Goal: Task Accomplishment & Management: Complete application form

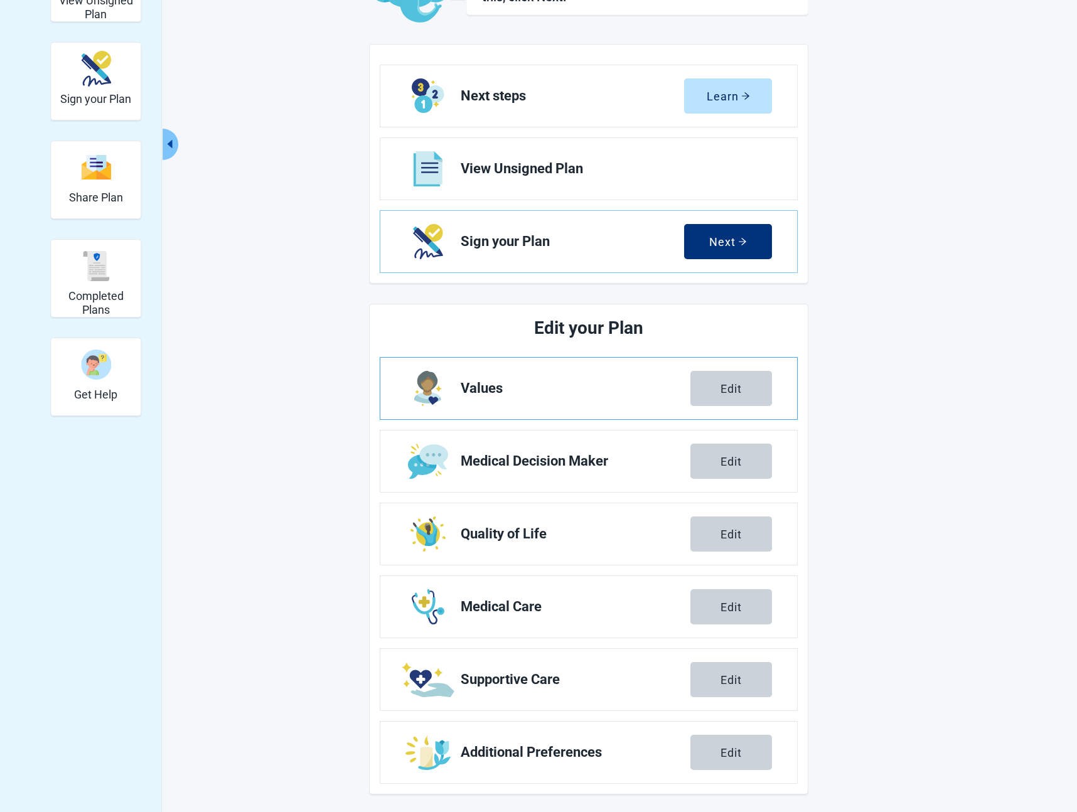
scroll to position [115, 0]
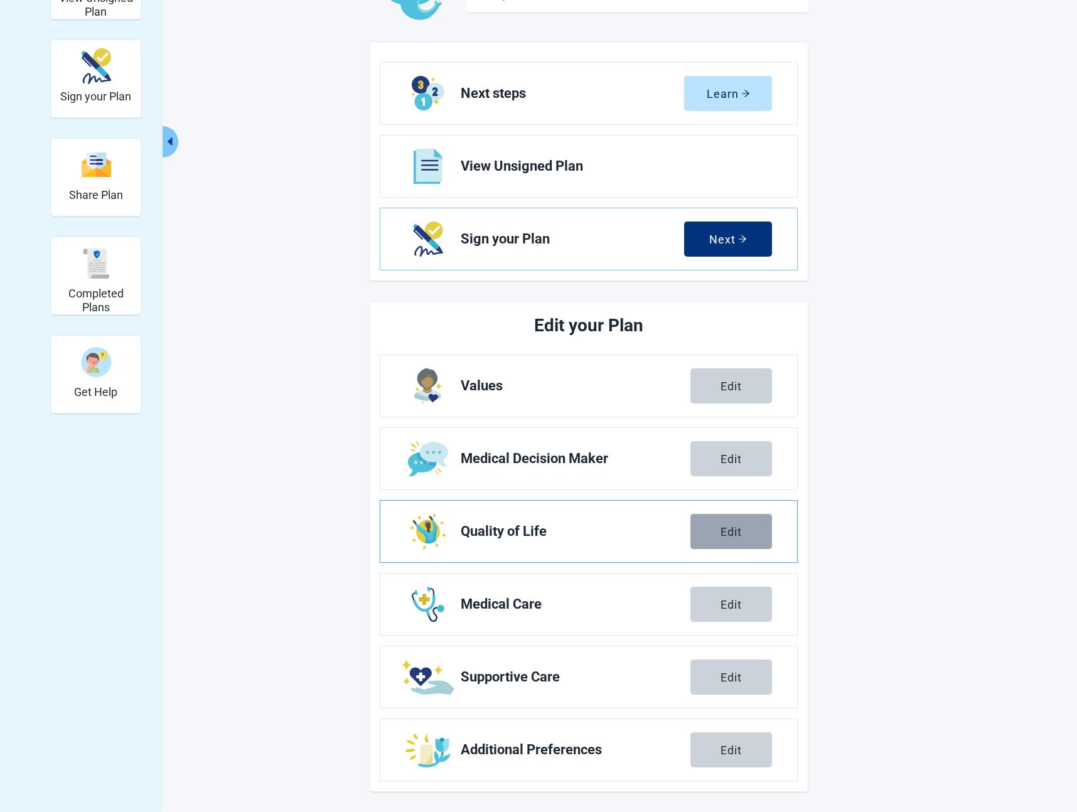
click at [691, 532] on button "Edit" at bounding box center [731, 531] width 82 height 35
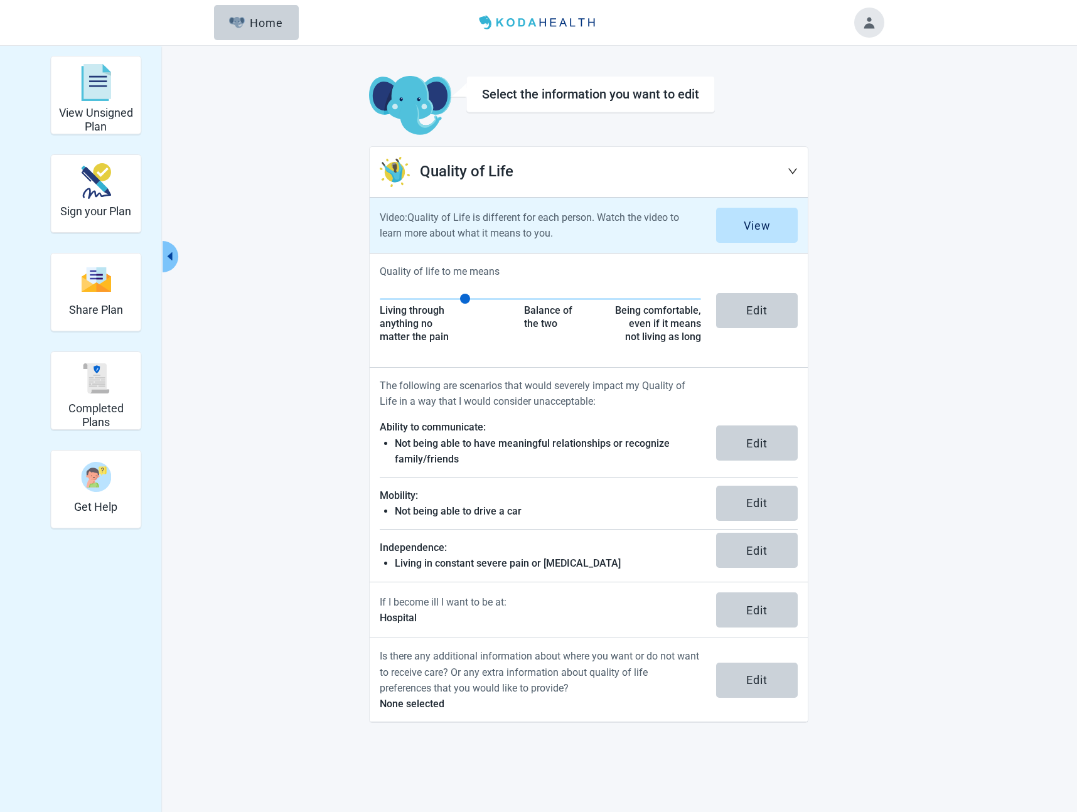
click at [636, 236] on p "Video: Quality of Life is different for each person. Watch the video to learn m…" at bounding box center [540, 225] width 321 height 31
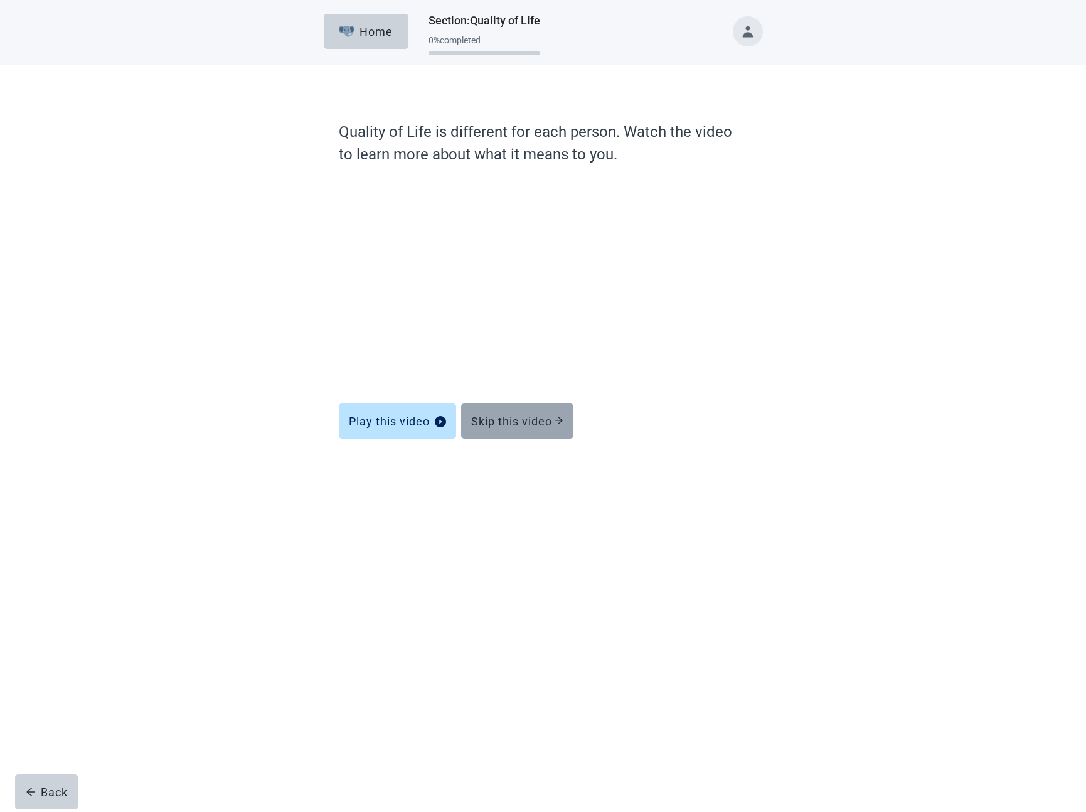
click at [511, 412] on button "Skip this video" at bounding box center [517, 420] width 112 height 35
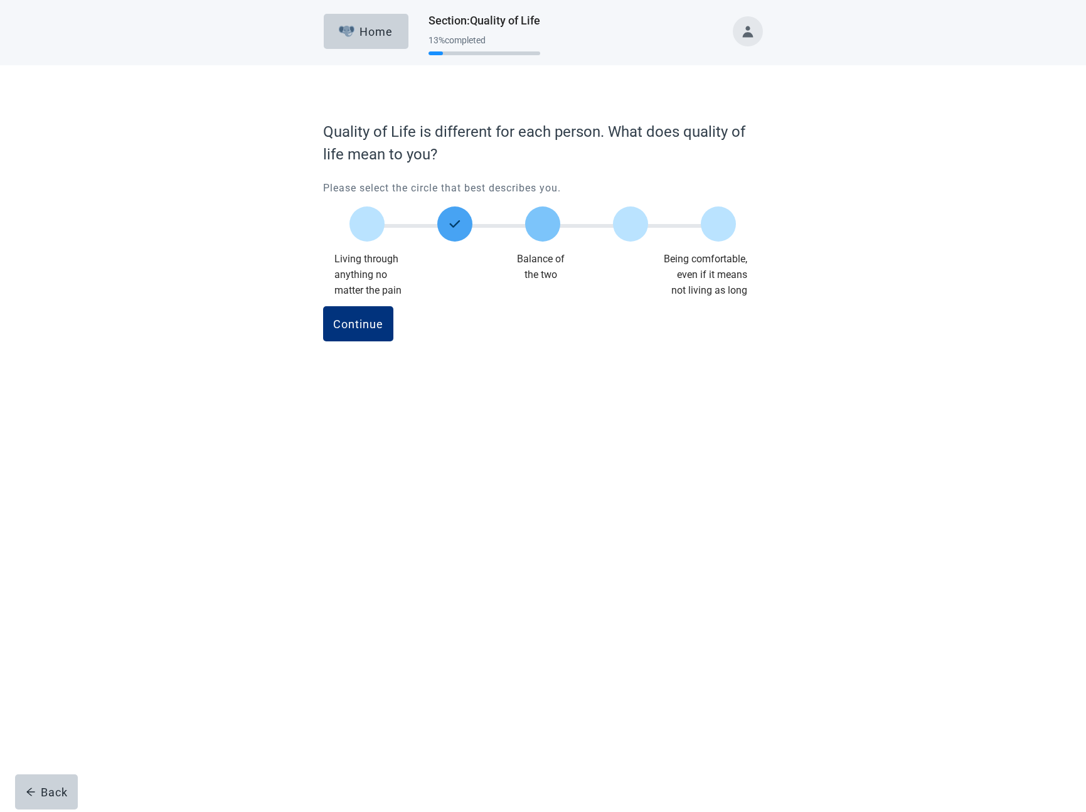
click at [541, 225] on label "Main content" at bounding box center [542, 223] width 35 height 35
click at [370, 318] on div "Continue" at bounding box center [358, 324] width 50 height 13
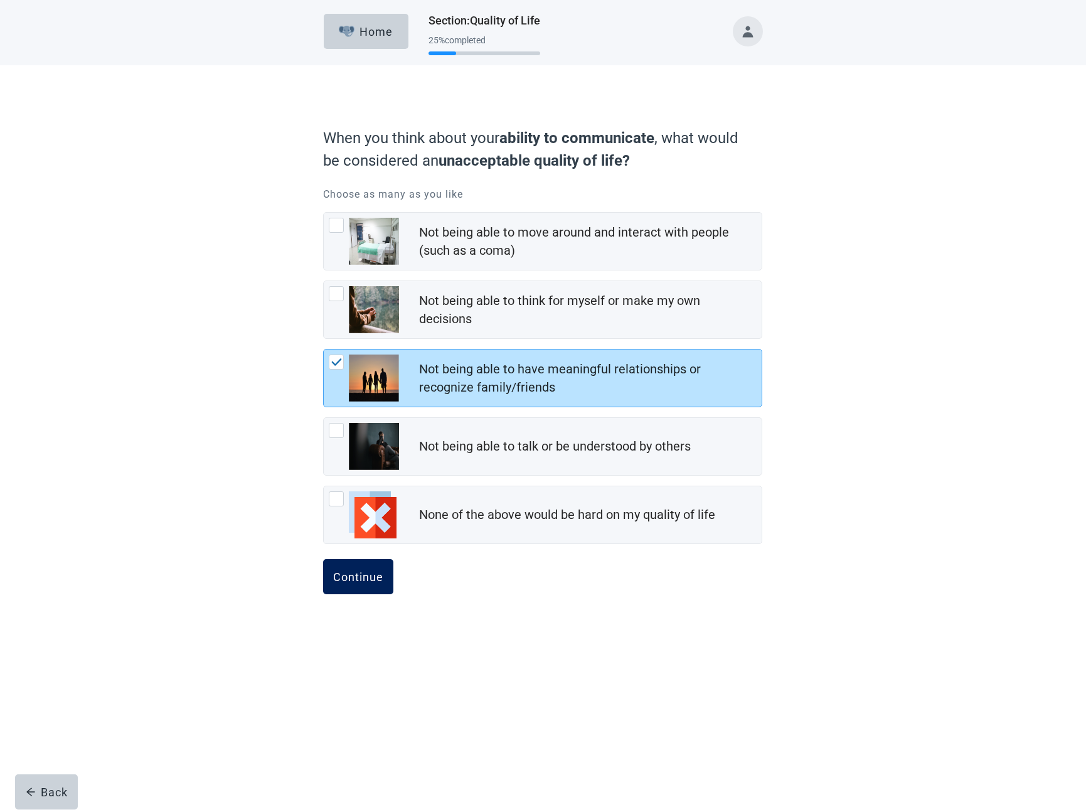
click at [355, 584] on button "Continue" at bounding box center [358, 576] width 70 height 35
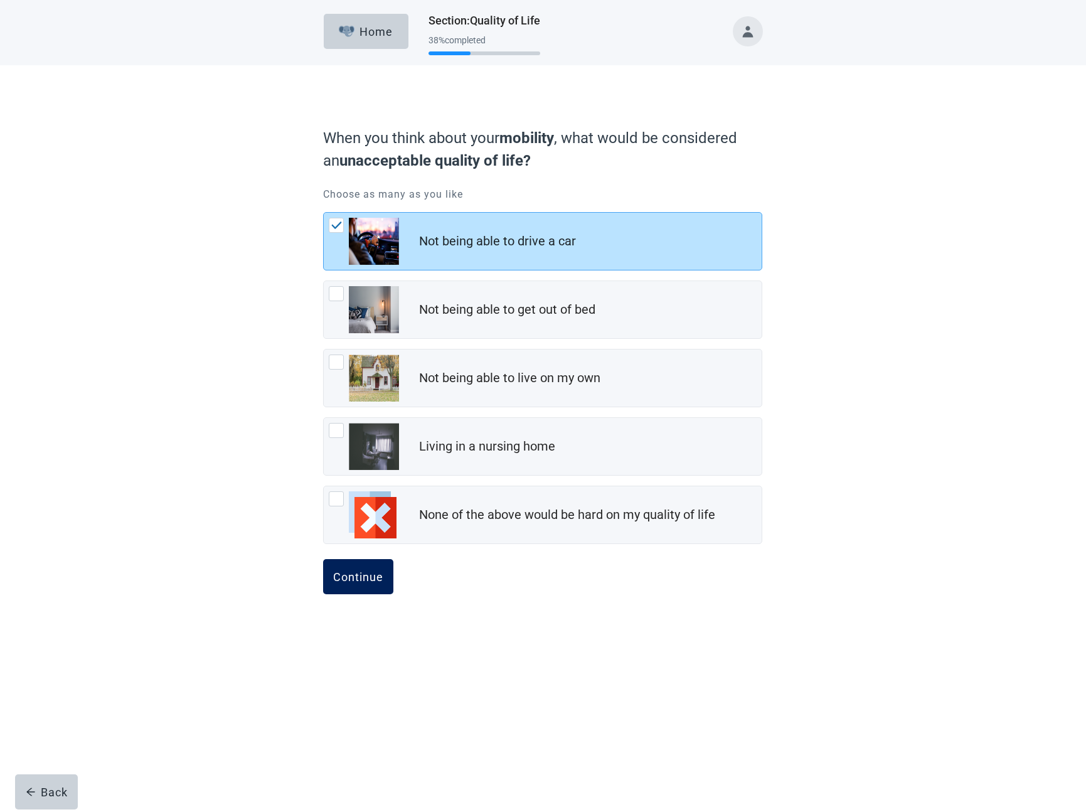
click at [371, 583] on div "Continue" at bounding box center [358, 576] width 50 height 13
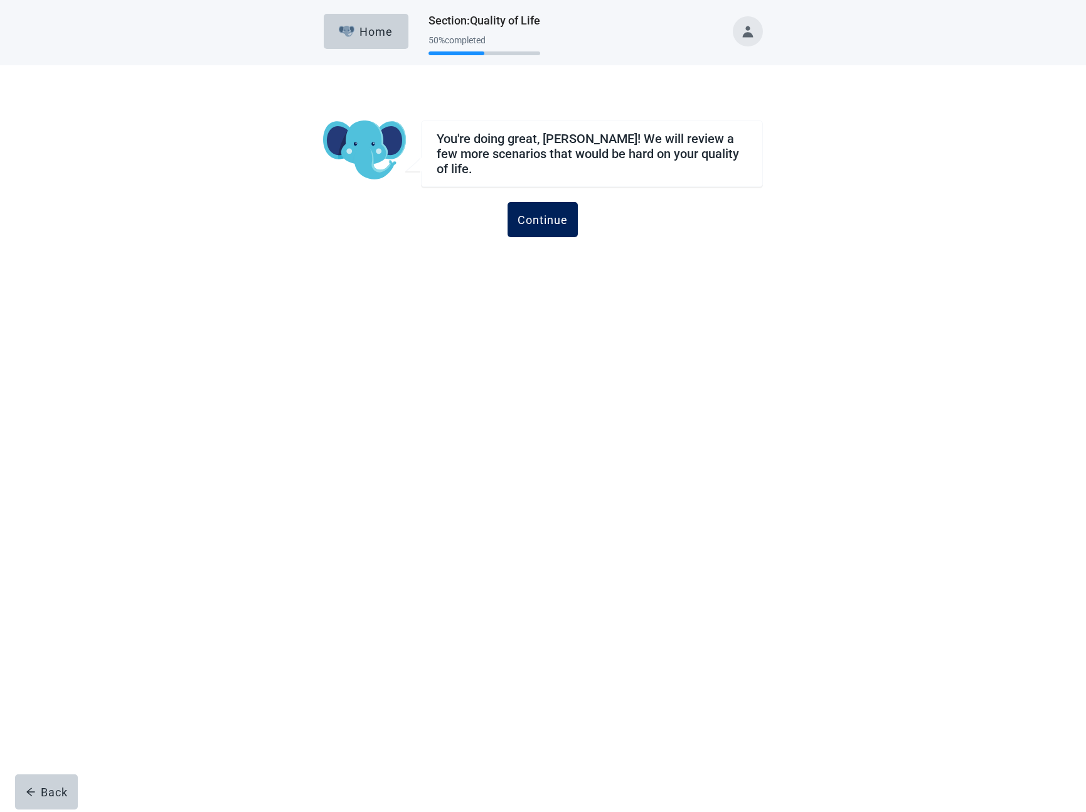
click at [558, 218] on div "Continue" at bounding box center [543, 219] width 50 height 13
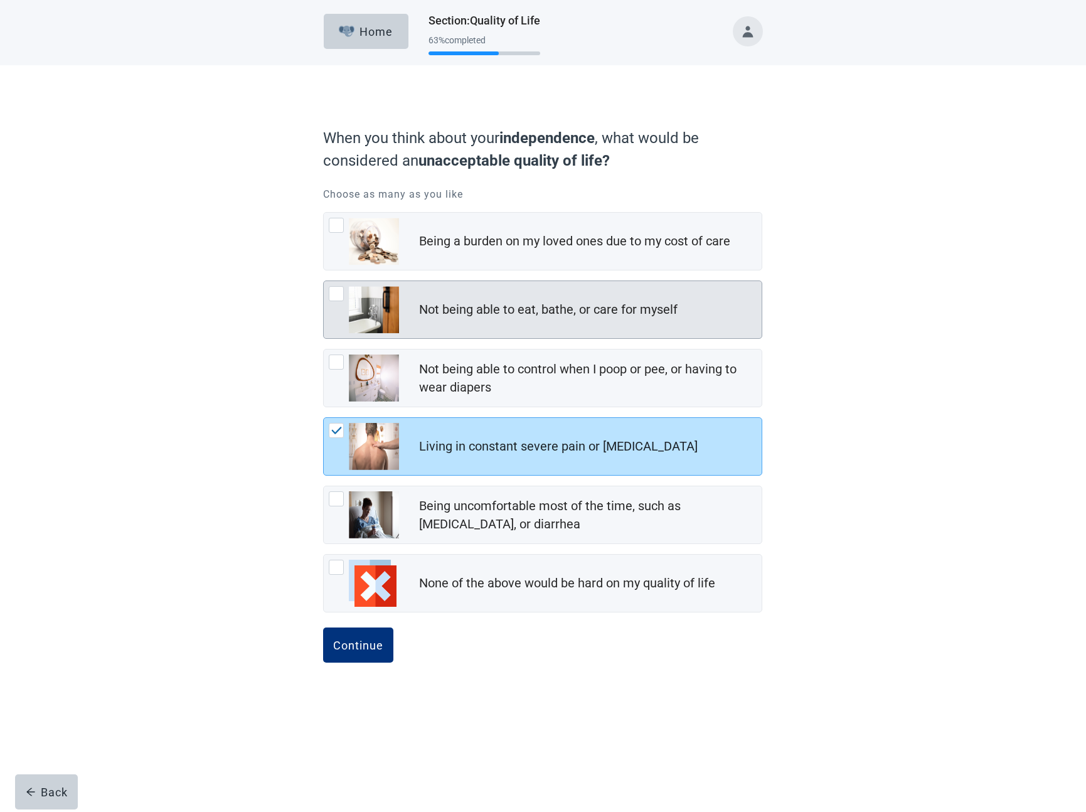
click at [516, 309] on div "Not being able to eat, bathe, or care for myself" at bounding box center [548, 310] width 259 height 18
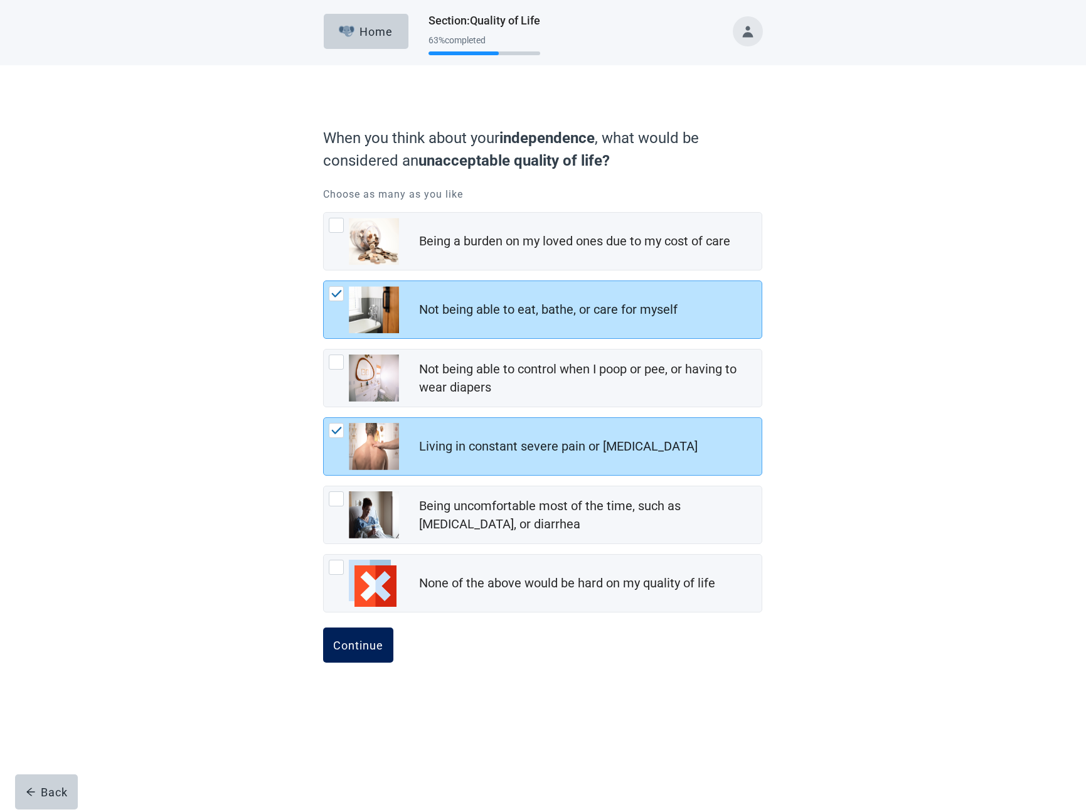
click at [358, 632] on button "Continue" at bounding box center [358, 645] width 70 height 35
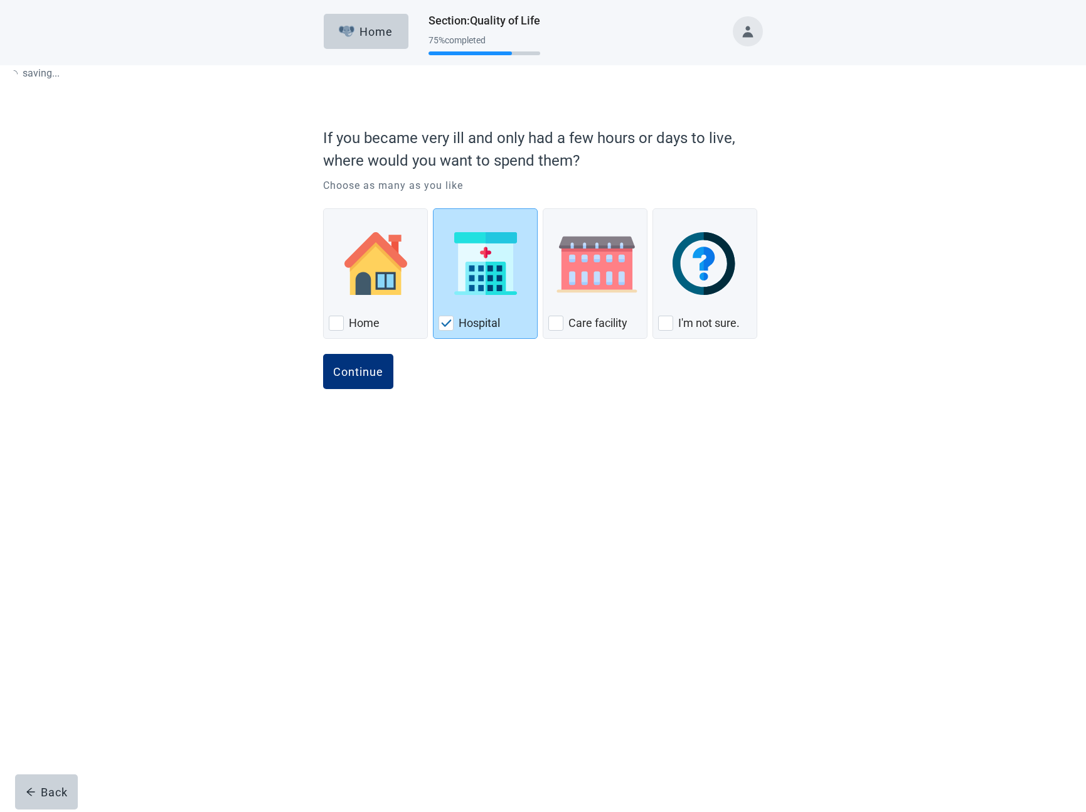
click at [351, 639] on div "saving ... Home Section : Quality of Life 75 % completed If you became very ill…" at bounding box center [543, 406] width 1086 height 812
click at [368, 360] on button "Continue" at bounding box center [358, 371] width 70 height 35
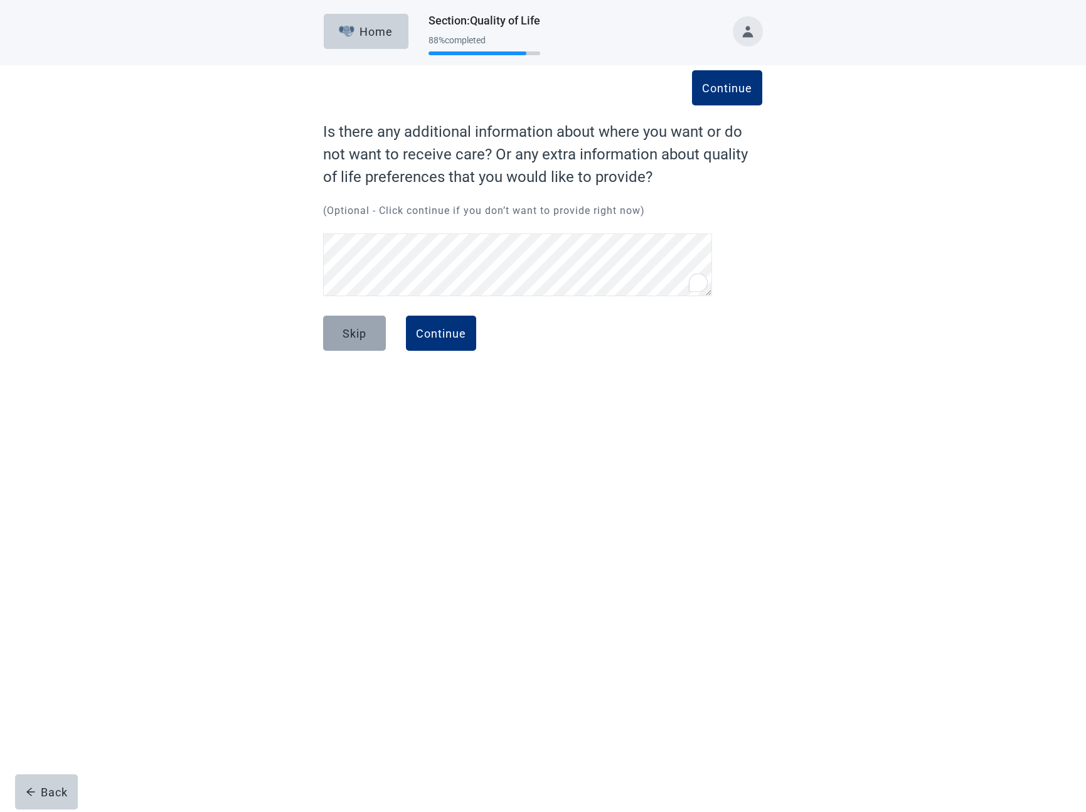
click at [365, 332] on div "Skip" at bounding box center [355, 333] width 24 height 13
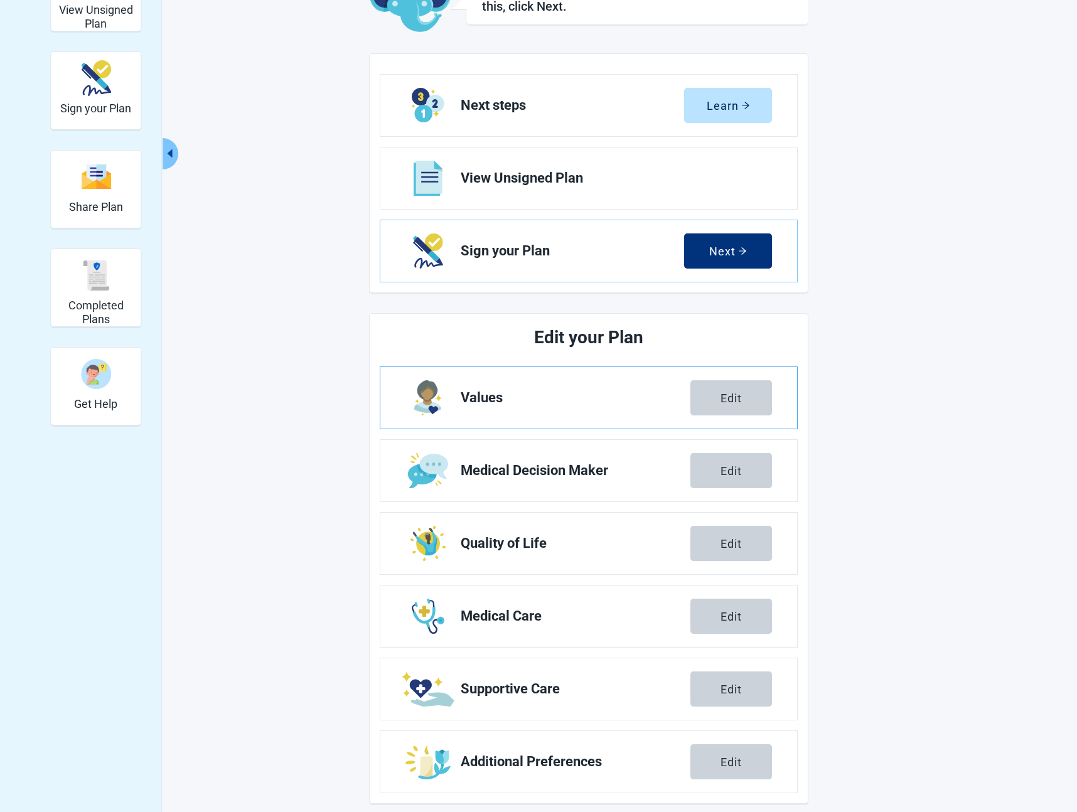
scroll to position [115, 0]
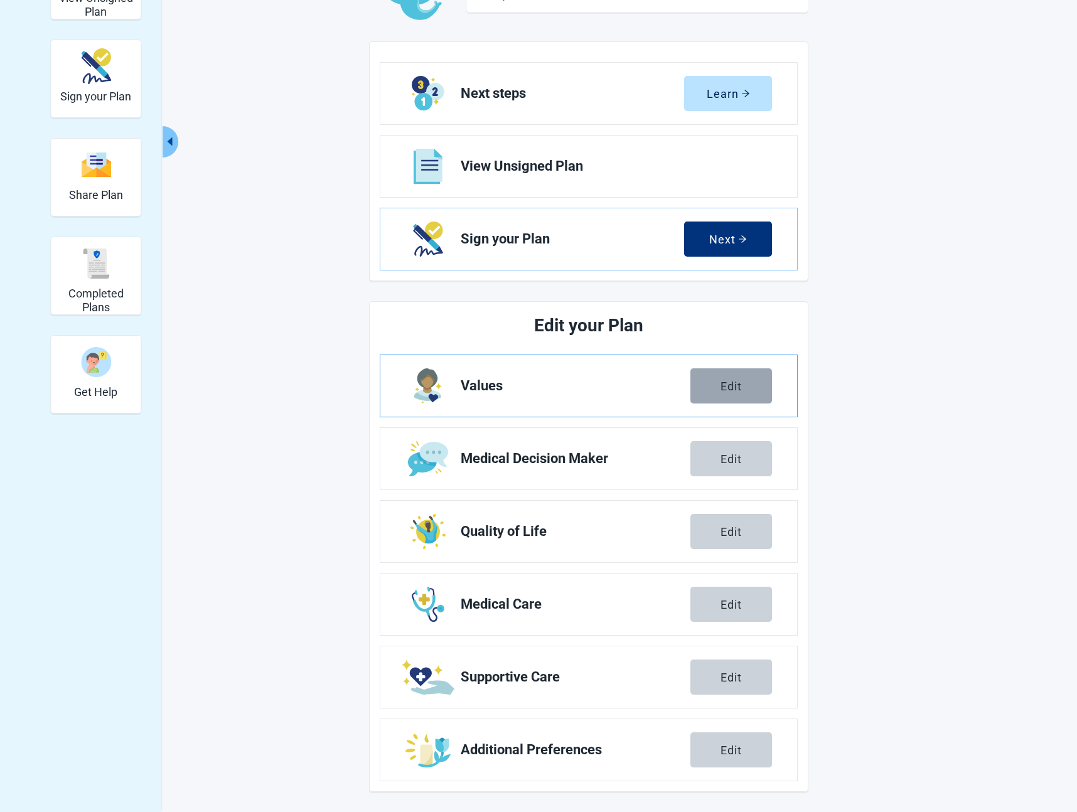
click at [742, 392] on div "Edit" at bounding box center [730, 386] width 21 height 13
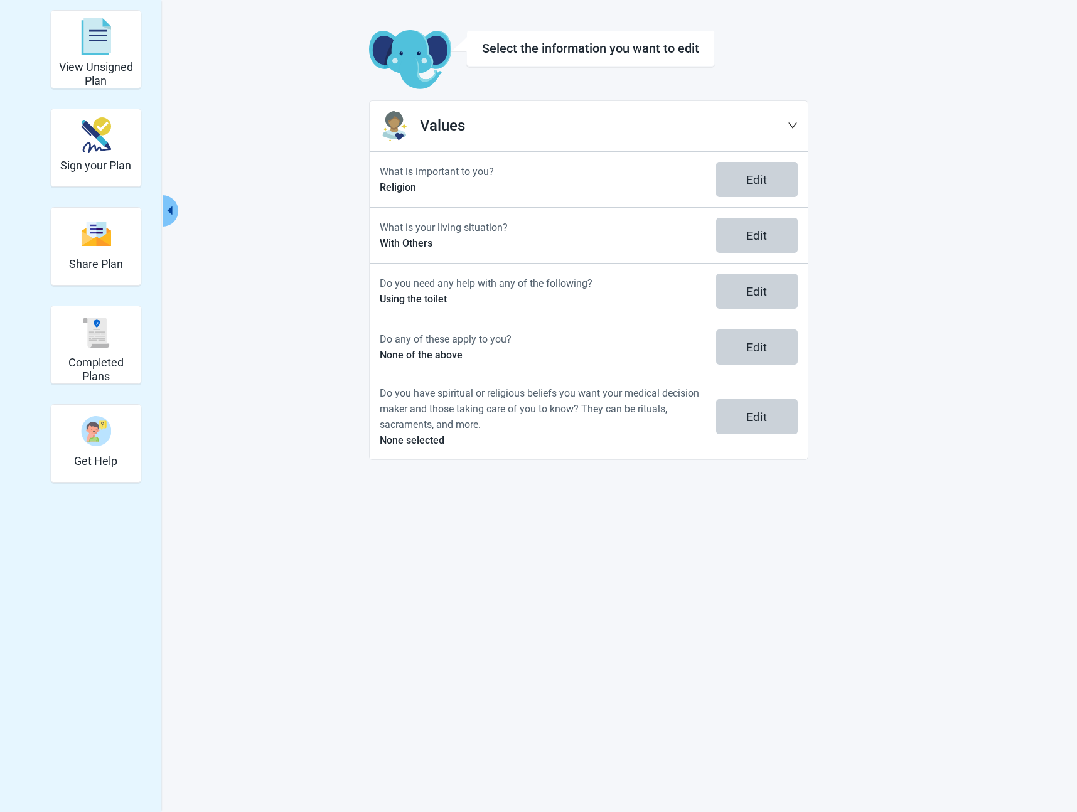
scroll to position [46, 0]
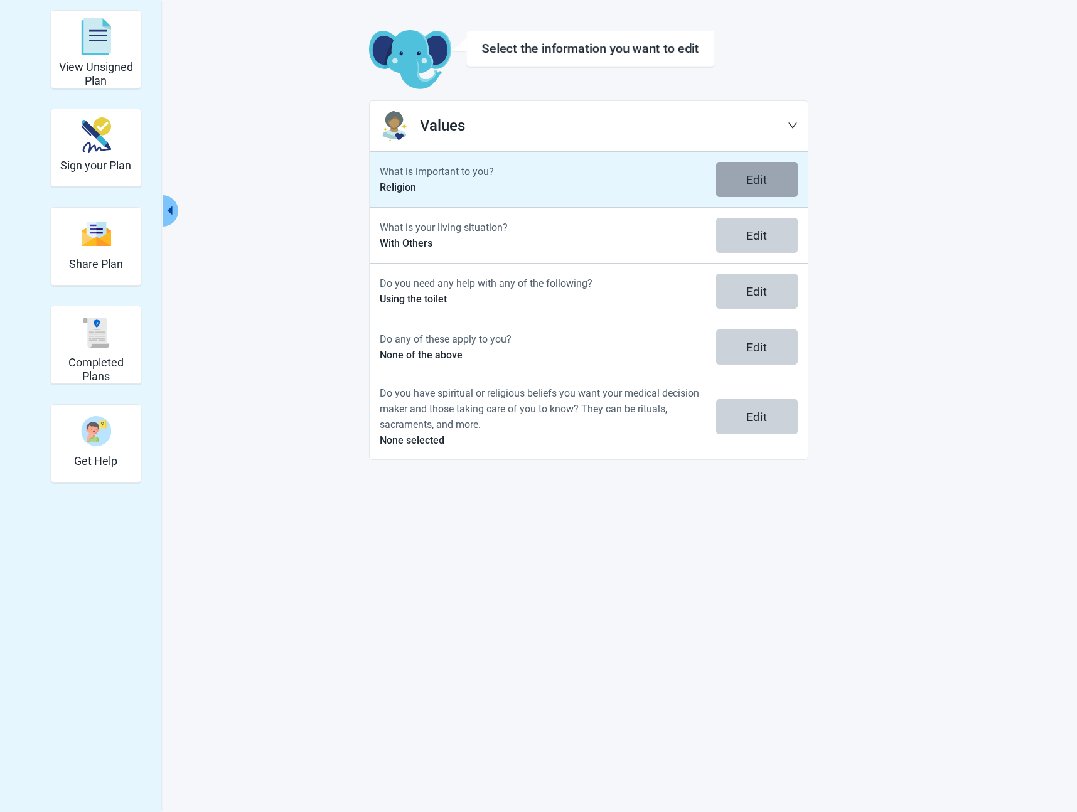
click at [740, 189] on button "Edit" at bounding box center [757, 179] width 82 height 35
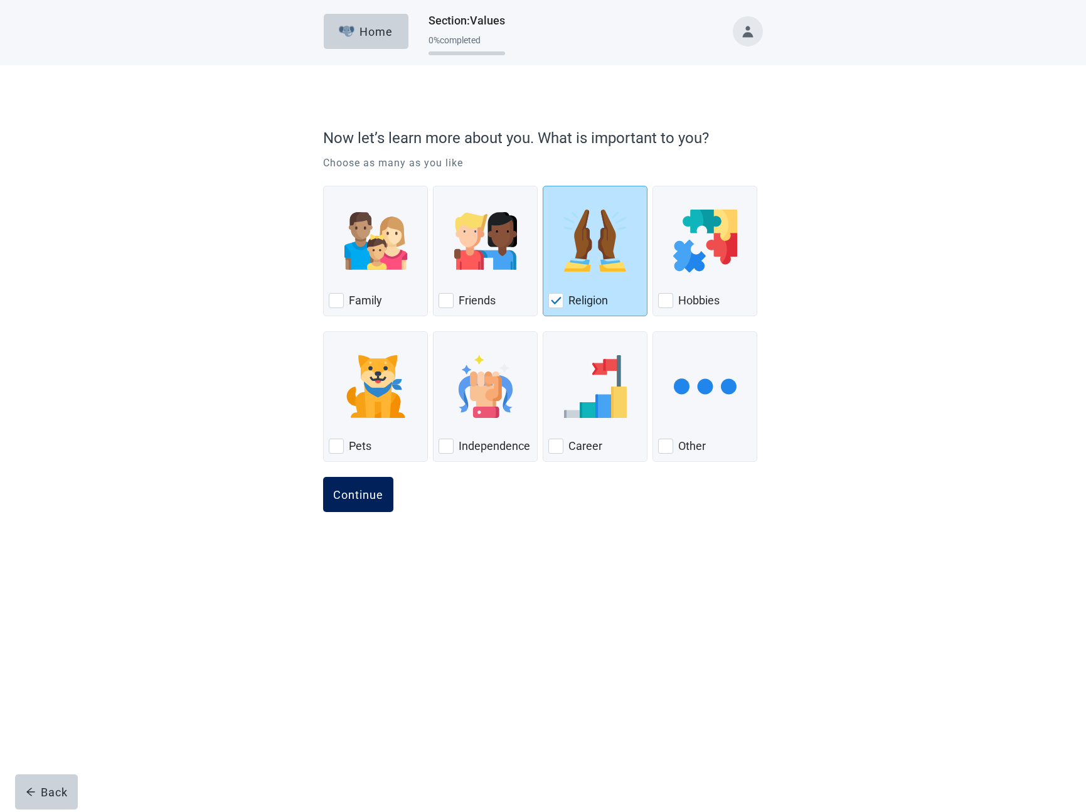
click at [352, 502] on button "Continue" at bounding box center [358, 494] width 70 height 35
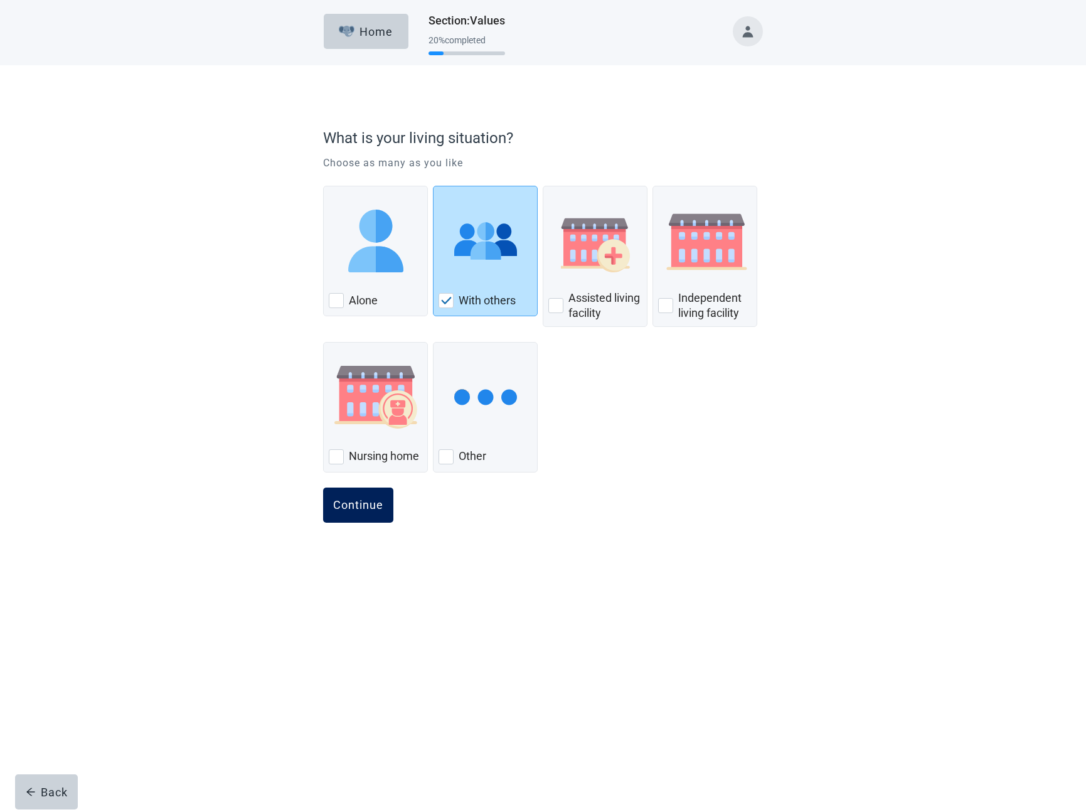
click at [364, 511] on button "Continue" at bounding box center [358, 505] width 70 height 35
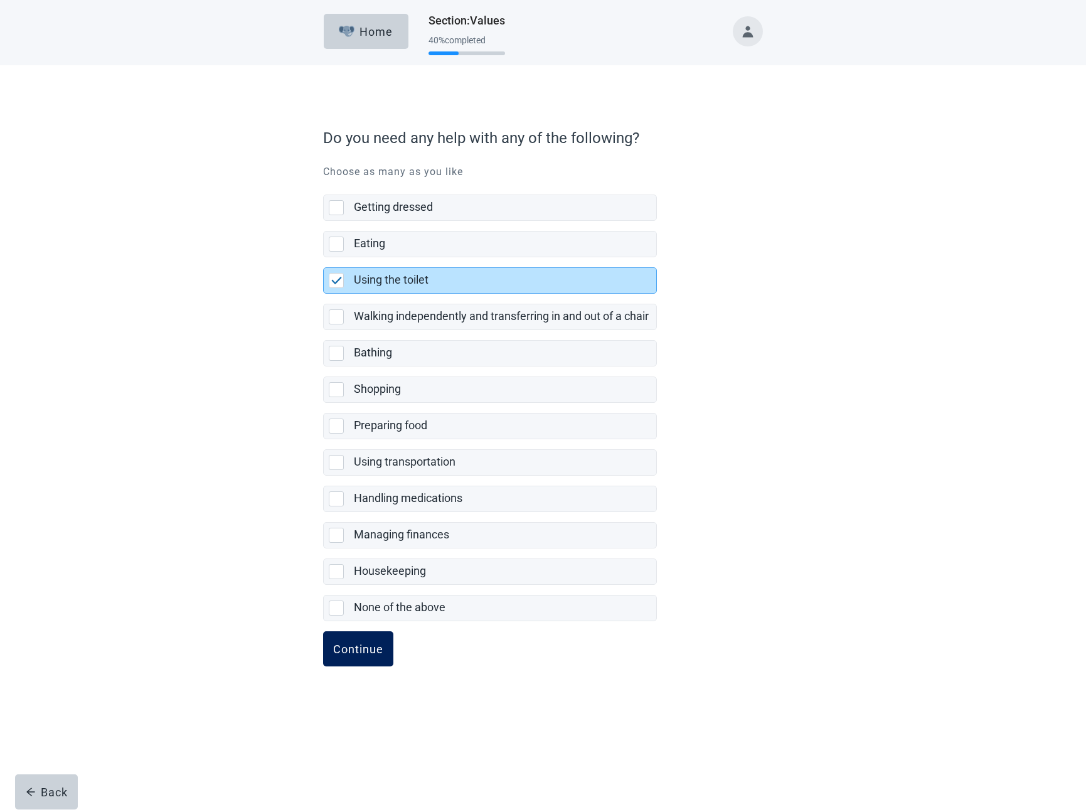
click at [355, 654] on div "Continue" at bounding box center [358, 649] width 50 height 13
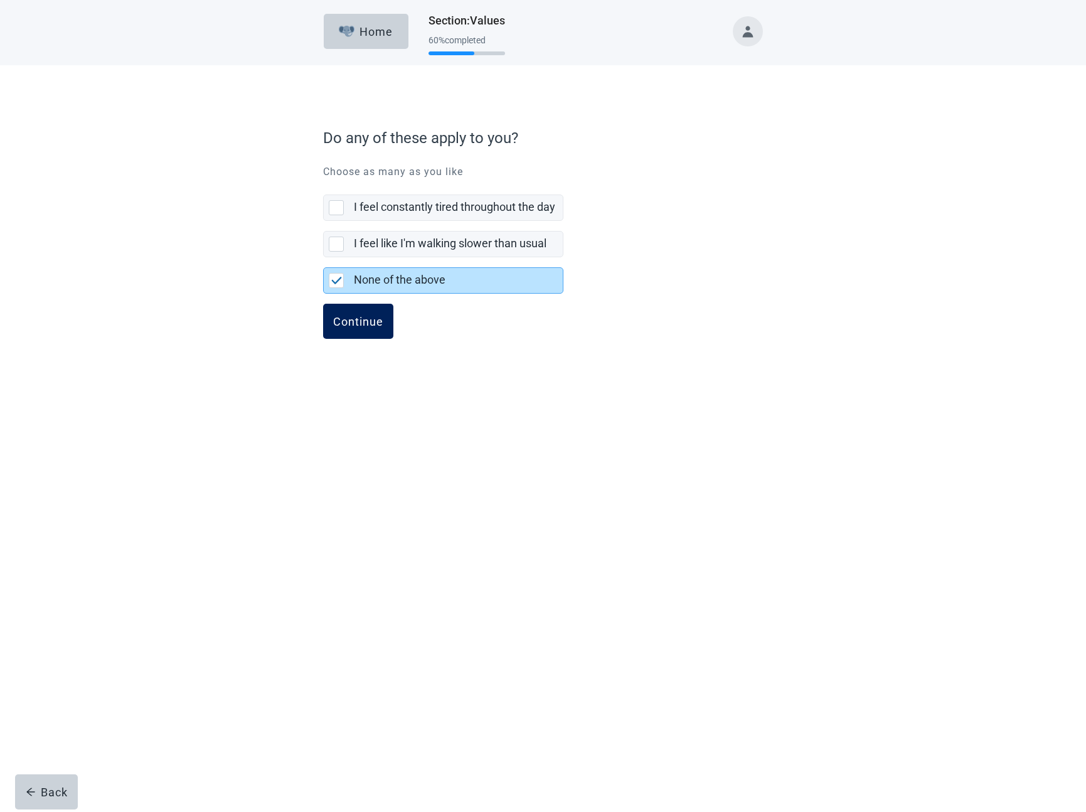
click at [360, 314] on button "Continue" at bounding box center [358, 321] width 70 height 35
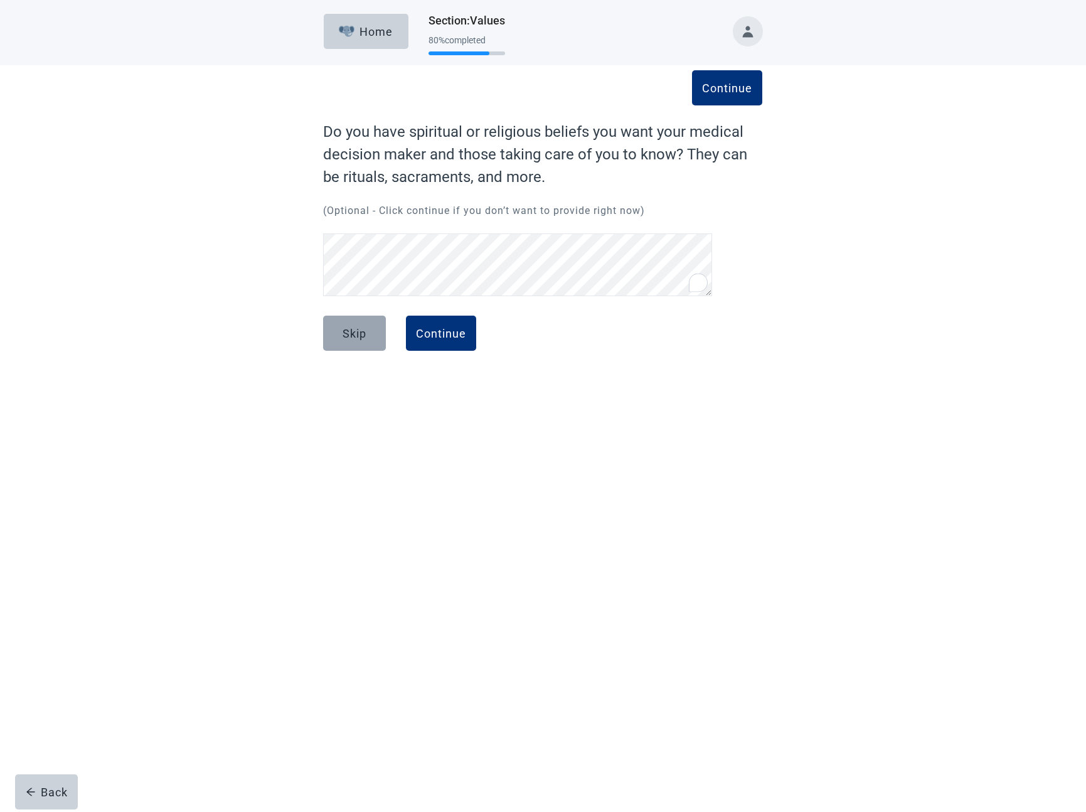
click at [368, 331] on button "Skip" at bounding box center [354, 333] width 63 height 35
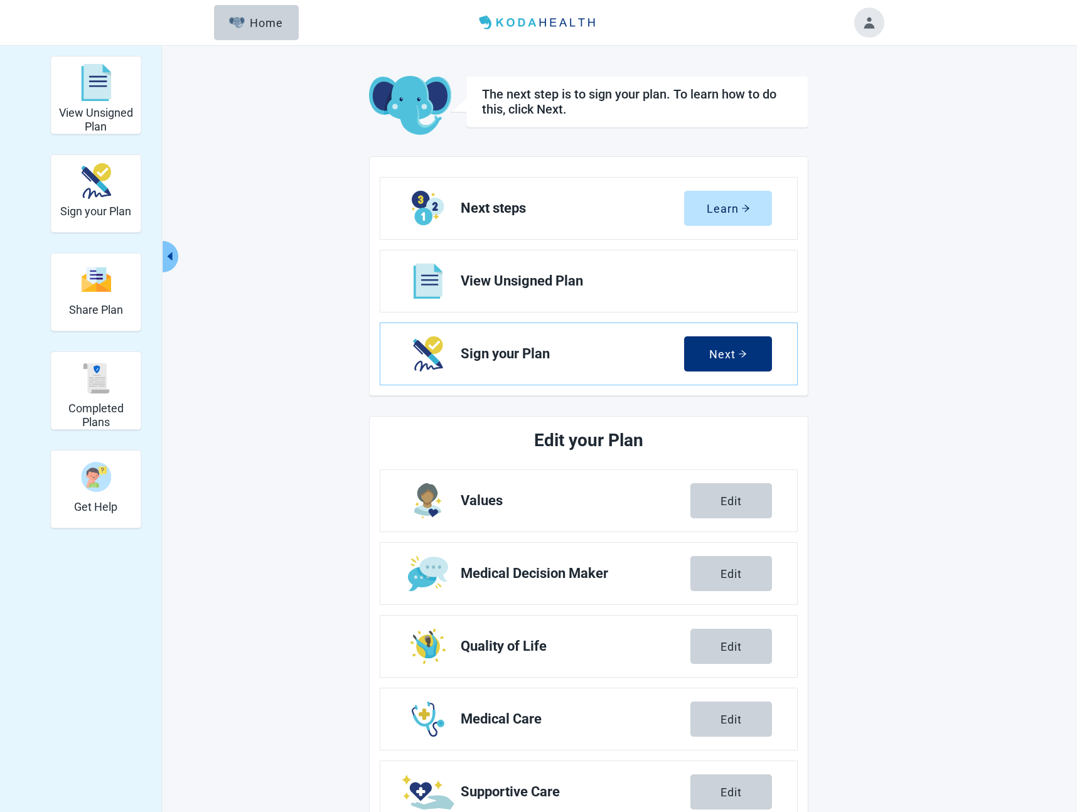
click at [872, 19] on button "Toggle account menu" at bounding box center [869, 23] width 30 height 30
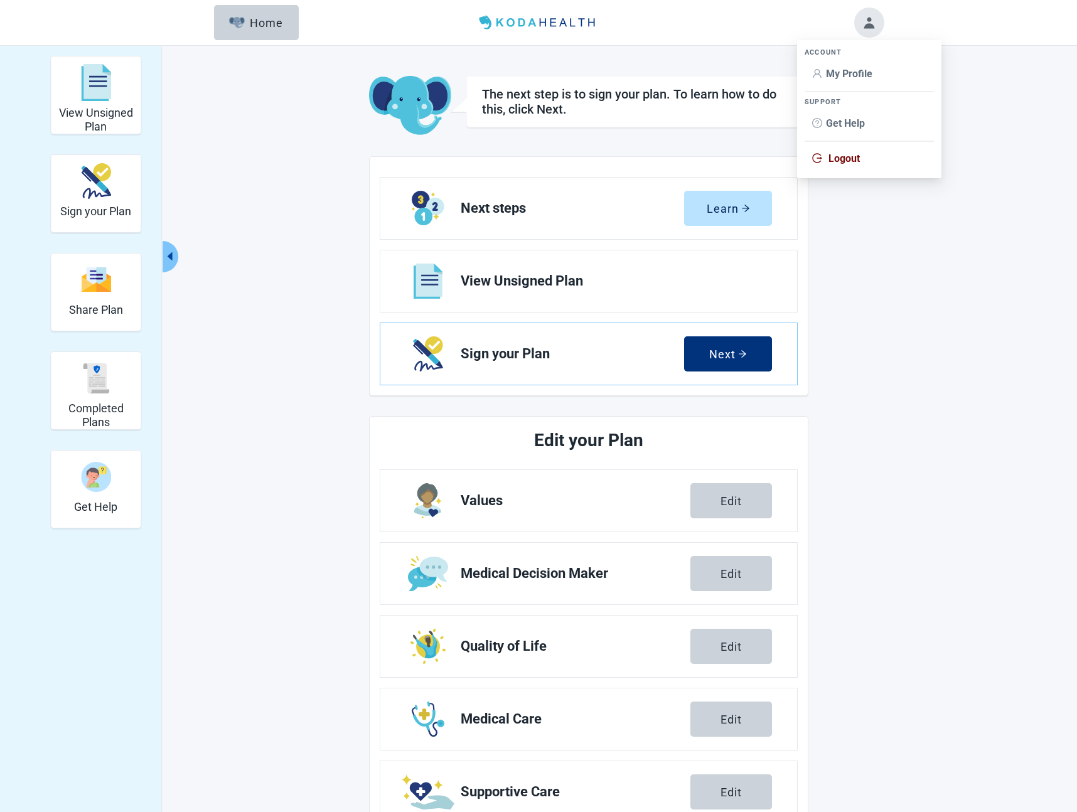
click at [841, 159] on span "Logout" at bounding box center [843, 158] width 31 height 12
